Goal: Navigation & Orientation: Find specific page/section

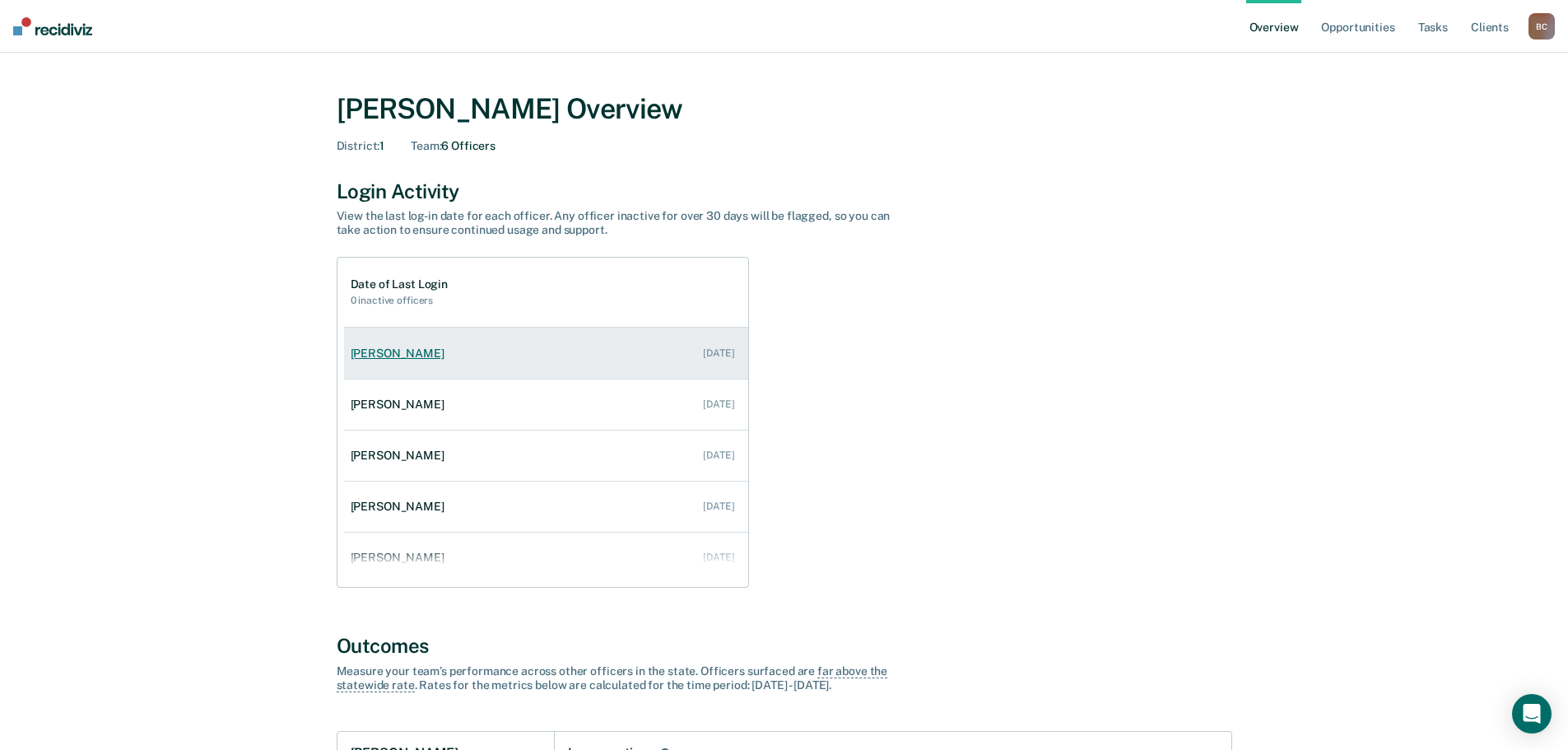
click at [405, 357] on div "[PERSON_NAME]" at bounding box center [401, 354] width 100 height 14
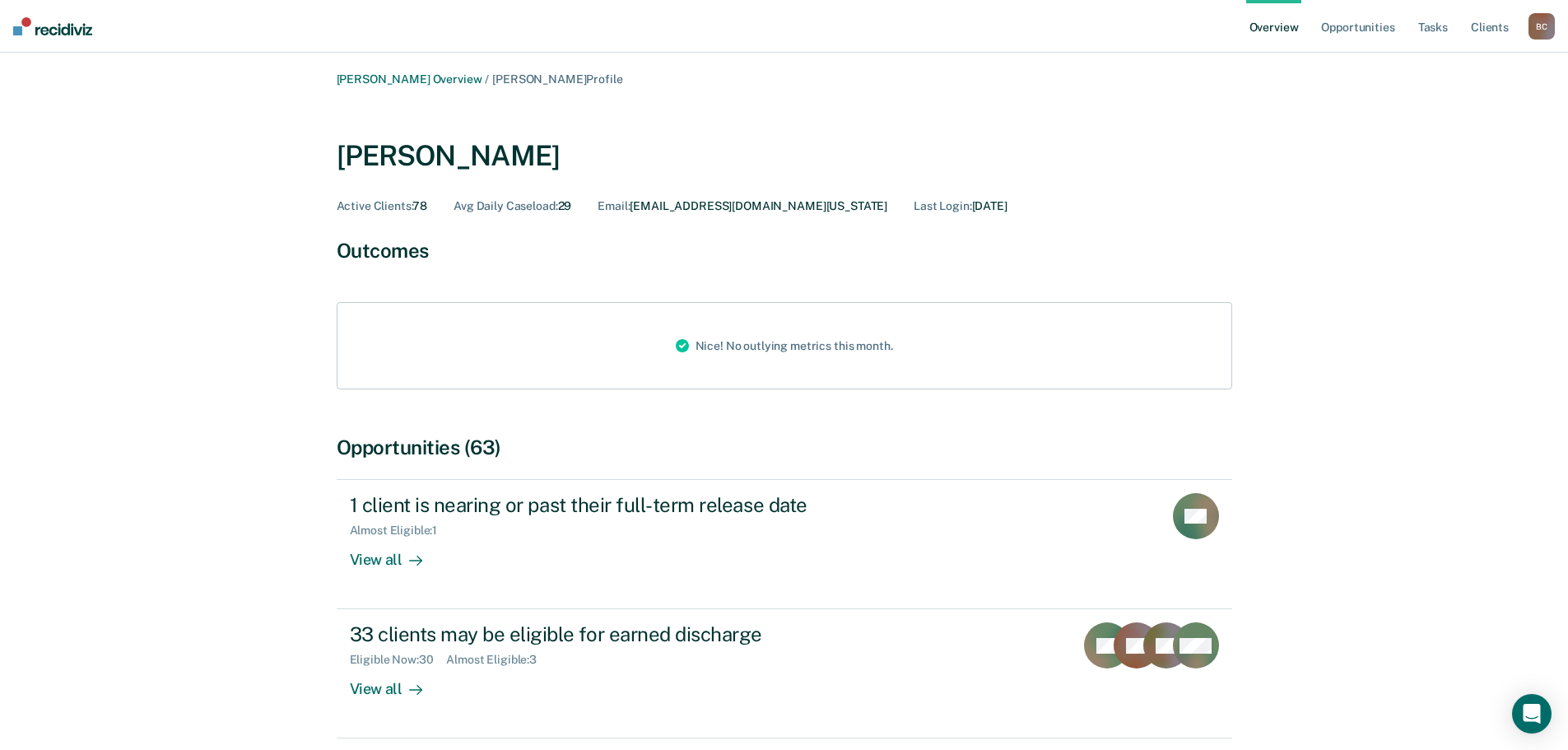
click at [1537, 26] on div "B C" at bounding box center [1541, 26] width 26 height 26
click at [1471, 114] on div "Profile How it works Go to Operations Log Out" at bounding box center [1475, 97] width 159 height 101
click at [1470, 111] on link "Go to Operations" at bounding box center [1475, 106] width 132 height 14
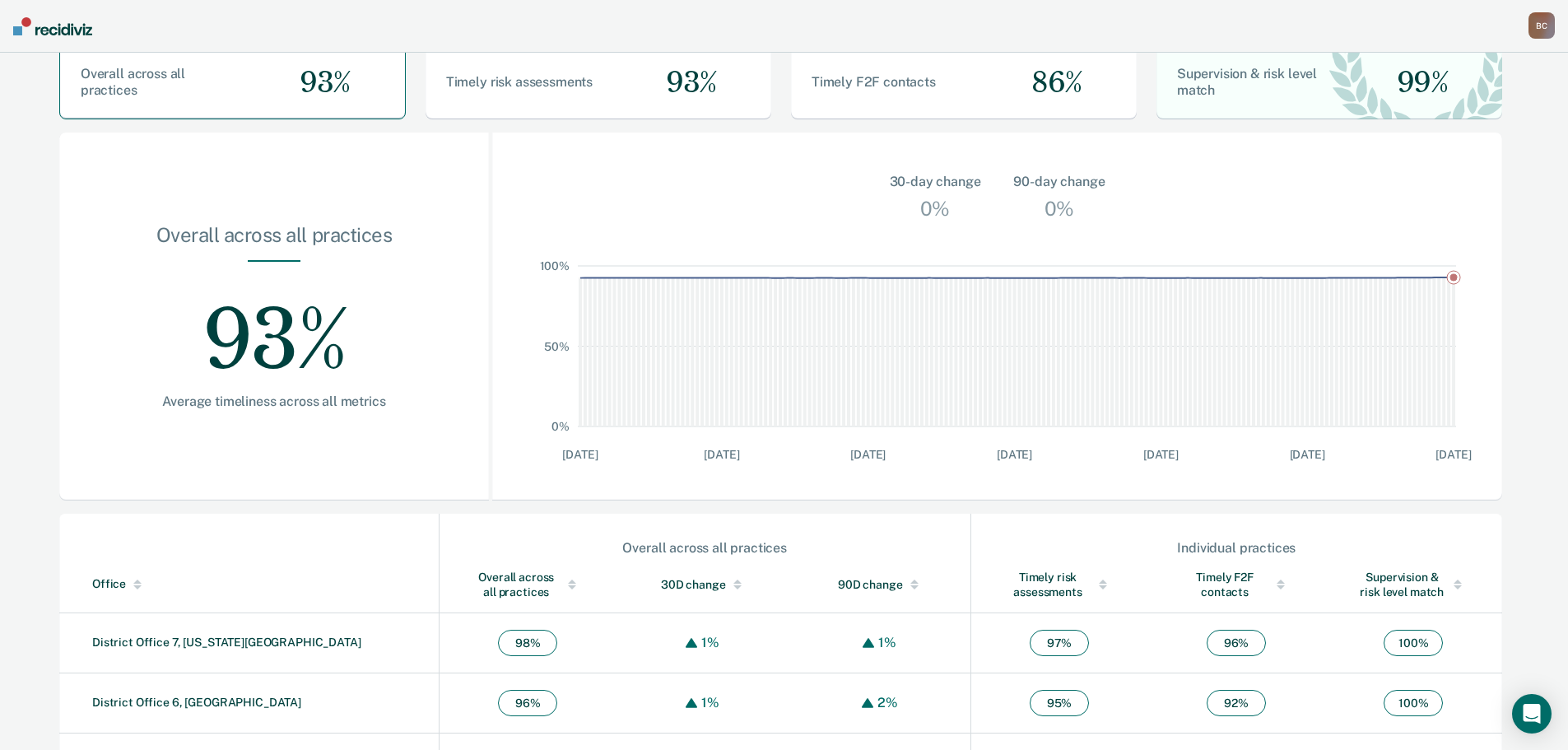
scroll to position [397, 0]
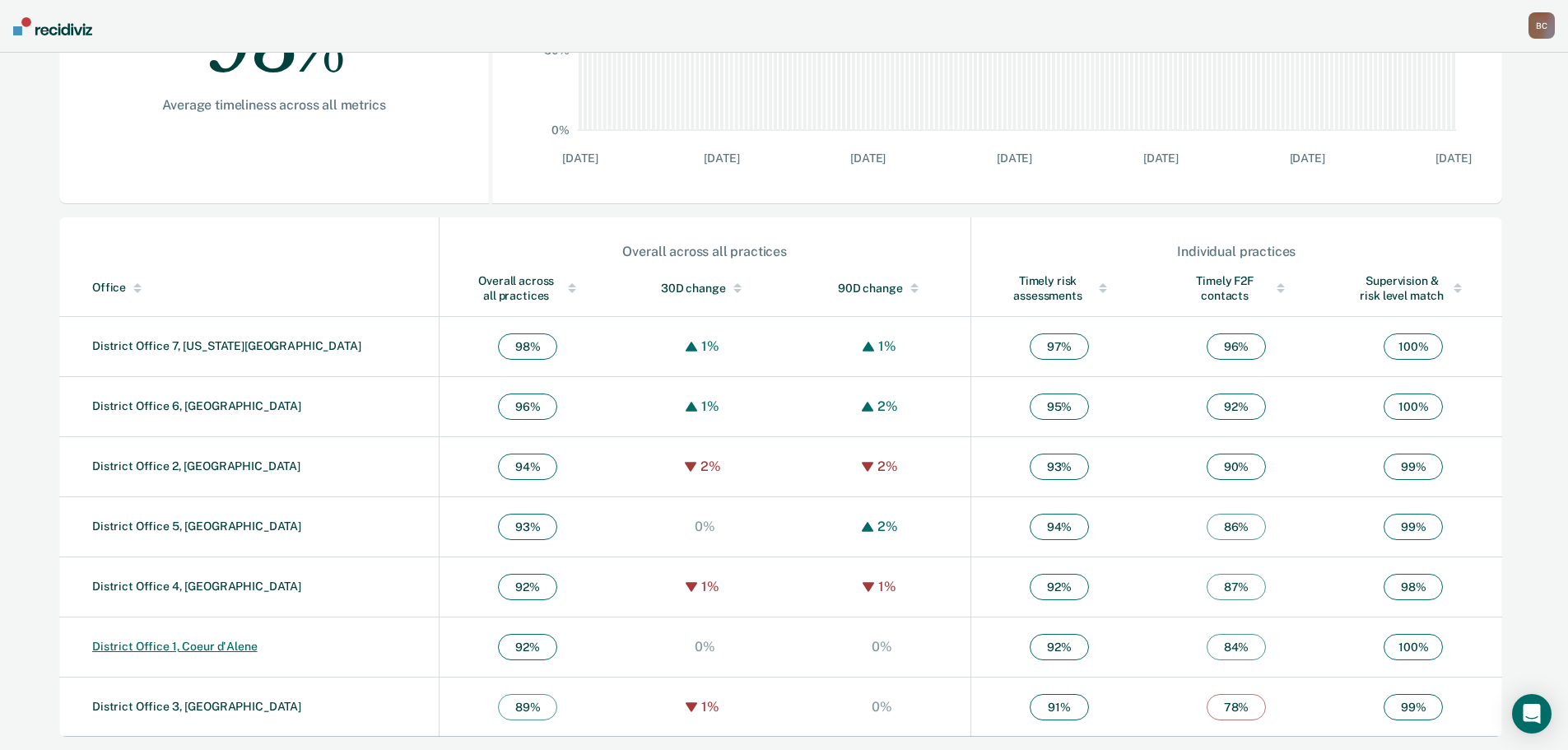
click at [186, 647] on link "District Office 1, Coeur d'Alene" at bounding box center [175, 647] width 166 height 13
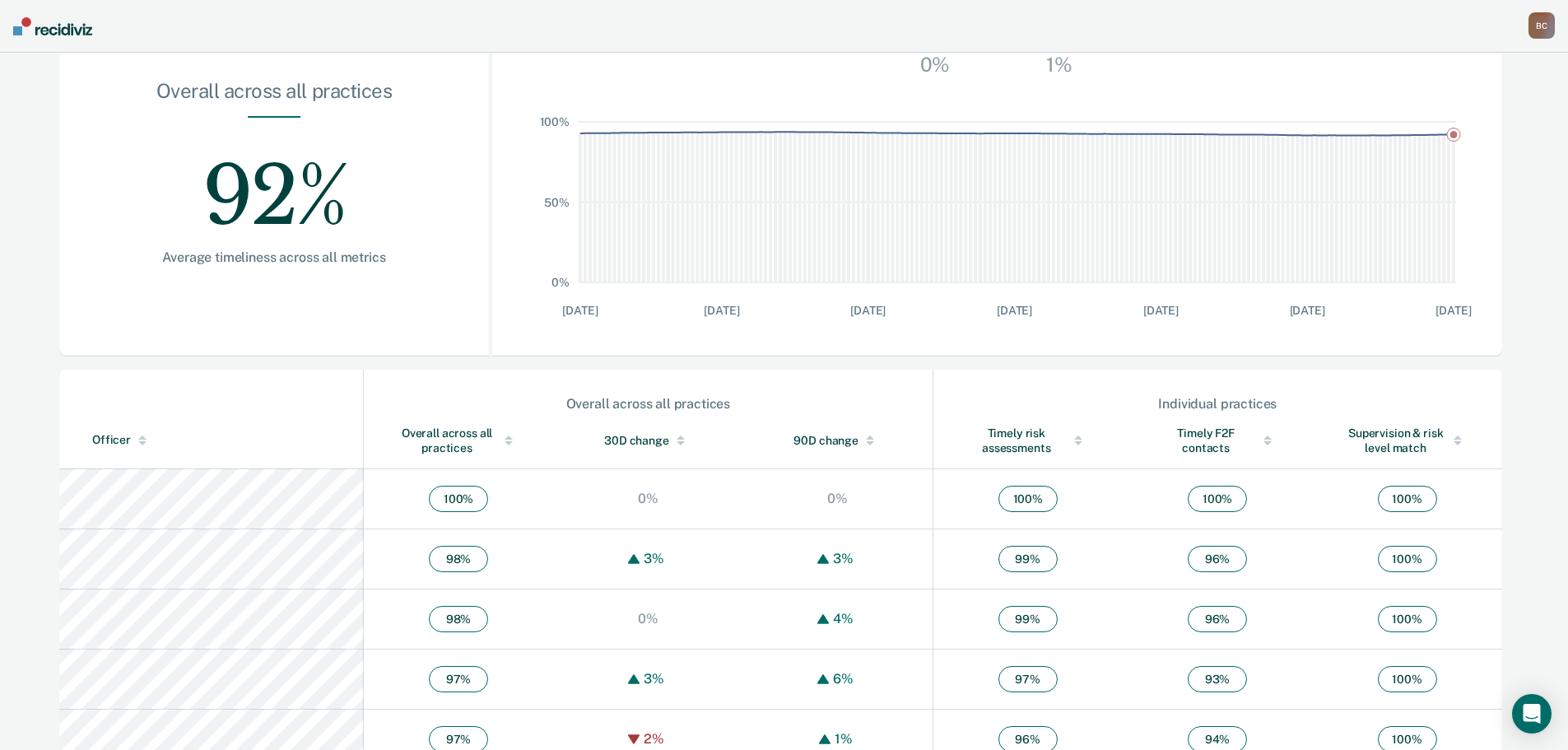
scroll to position [245, 0]
click at [1240, 33] on nav "[PERSON_NAME] B C Profile How it works Go to Operations Go to Workflows Go to I…" at bounding box center [784, 26] width 1568 height 53
